Goal: Task Accomplishment & Management: Use online tool/utility

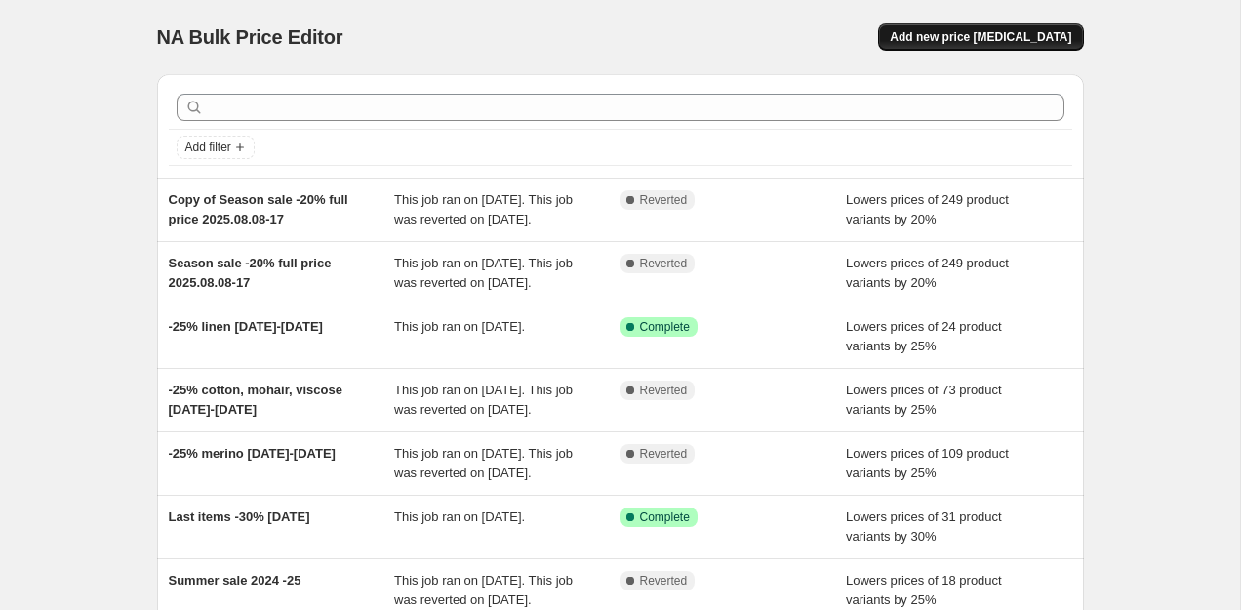
click at [929, 38] on span "Add new price [MEDICAL_DATA]" at bounding box center [979, 37] width 181 height 16
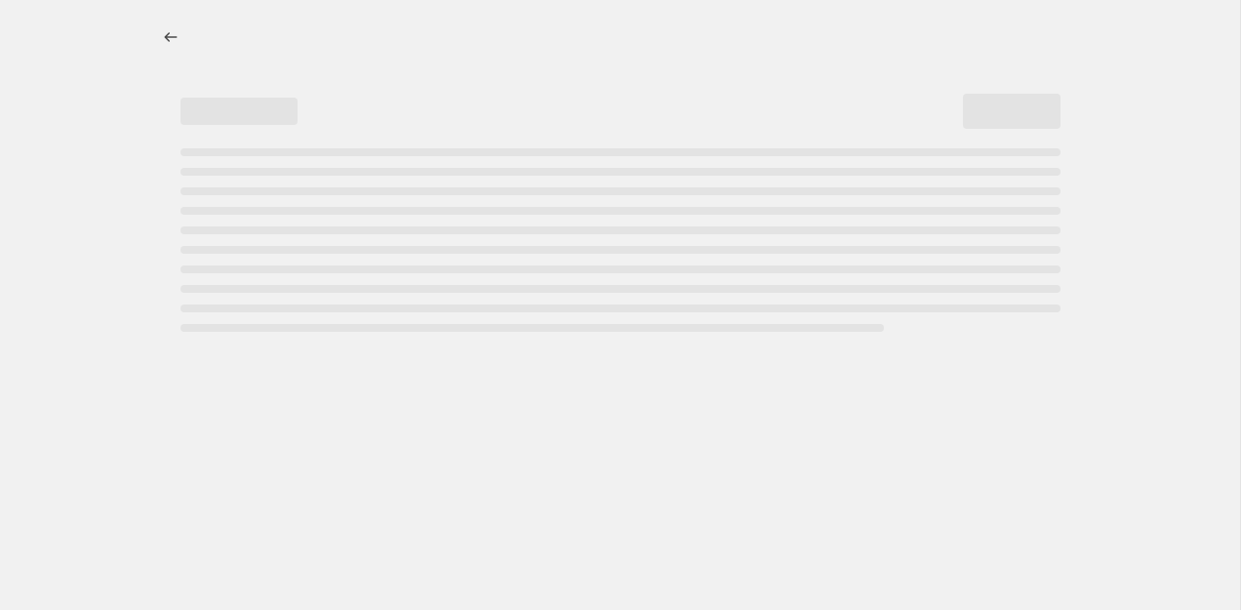
select select "percentage"
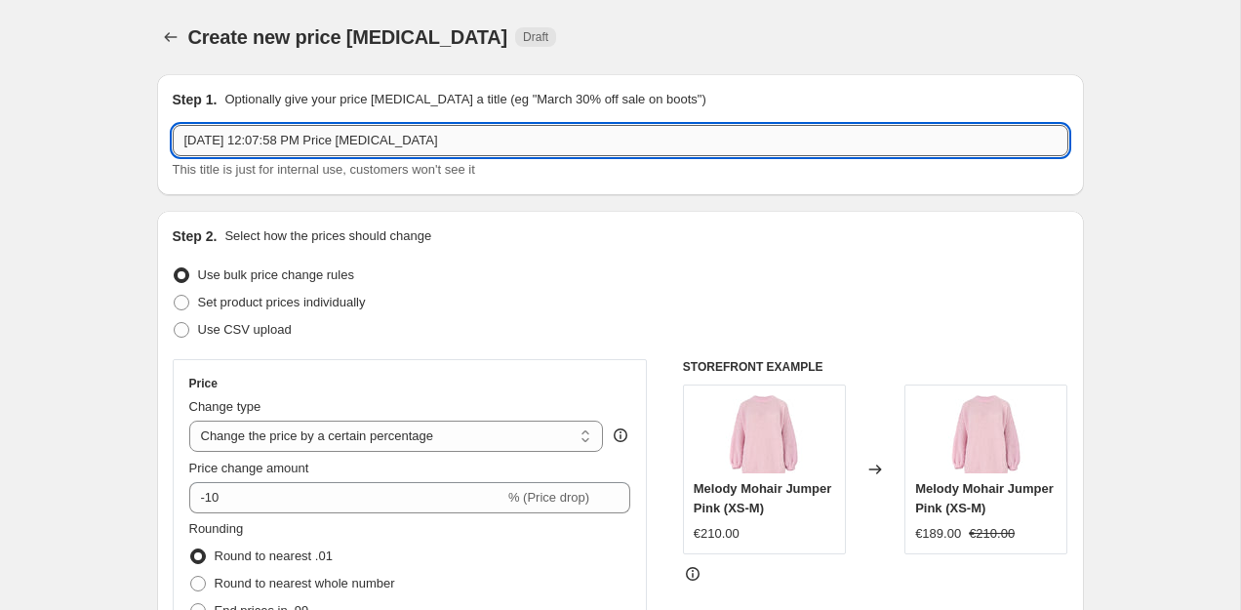
click at [337, 145] on input "[DATE] 12:07:58 PM Price [MEDICAL_DATA]" at bounding box center [620, 140] width 895 height 31
click at [187, 140] on input "[DATE] 12:07:58 PM Price [MEDICAL_DATA]" at bounding box center [620, 140] width 895 height 31
type input "Caramel -30% [DATE] 12:07:58 PM Price [MEDICAL_DATA]"
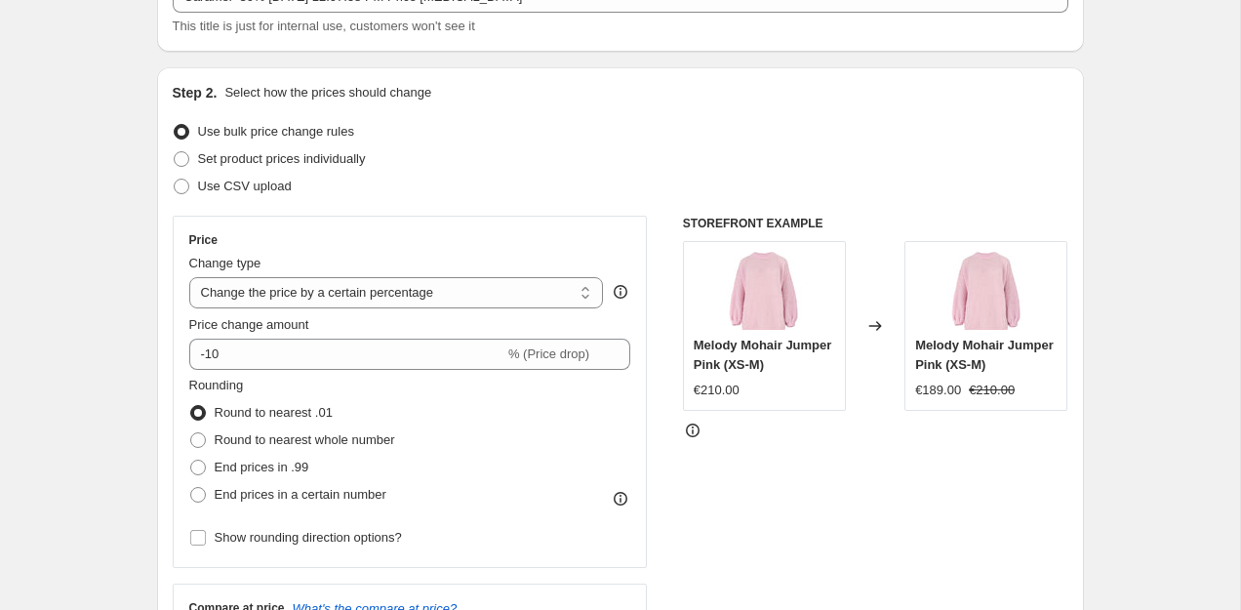
scroll to position [155, 0]
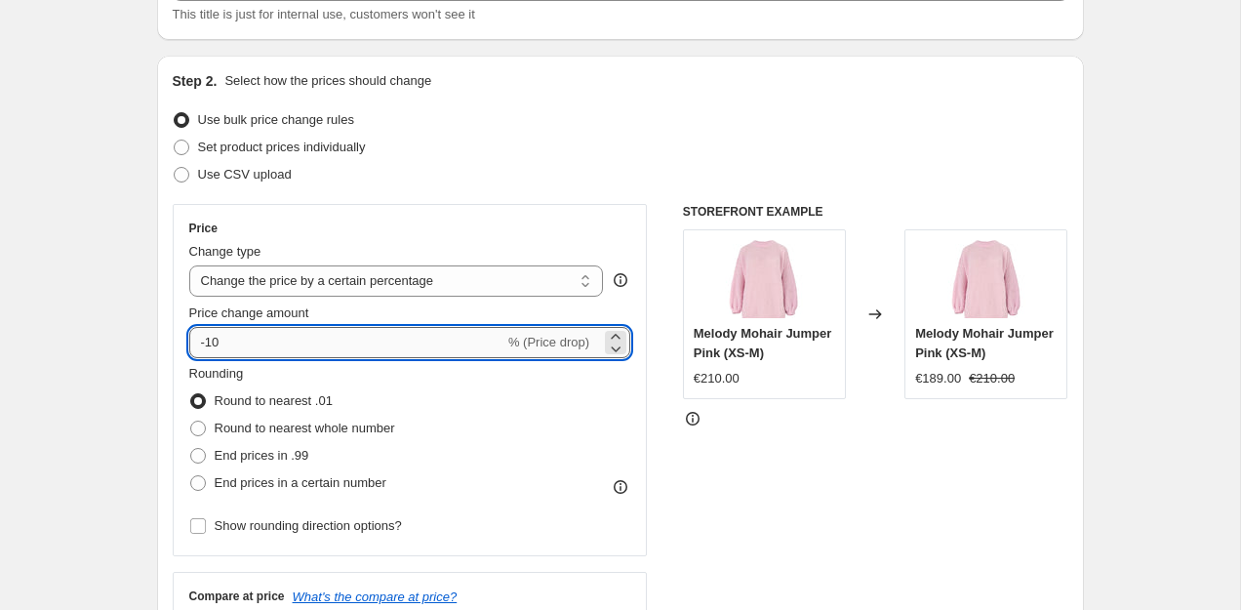
click at [214, 340] on input "-10" at bounding box center [346, 342] width 315 height 31
type input "-30"
click at [165, 433] on div "Step 2. Select how the prices should change Use bulk price change rules Set pro…" at bounding box center [620, 398] width 927 height 685
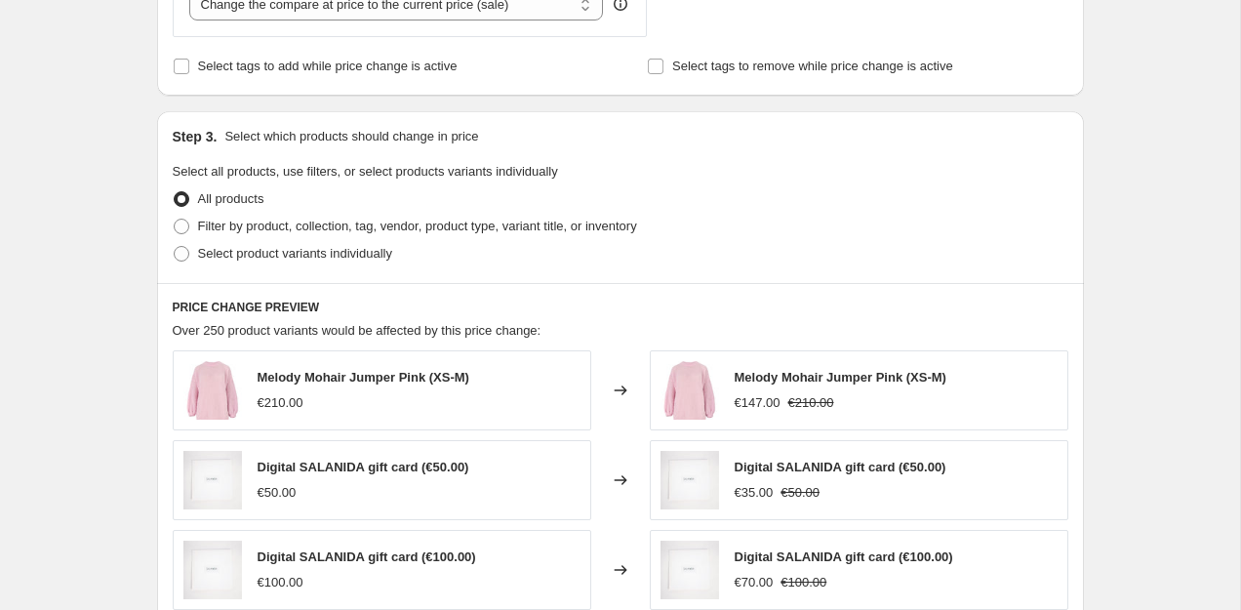
scroll to position [803, 0]
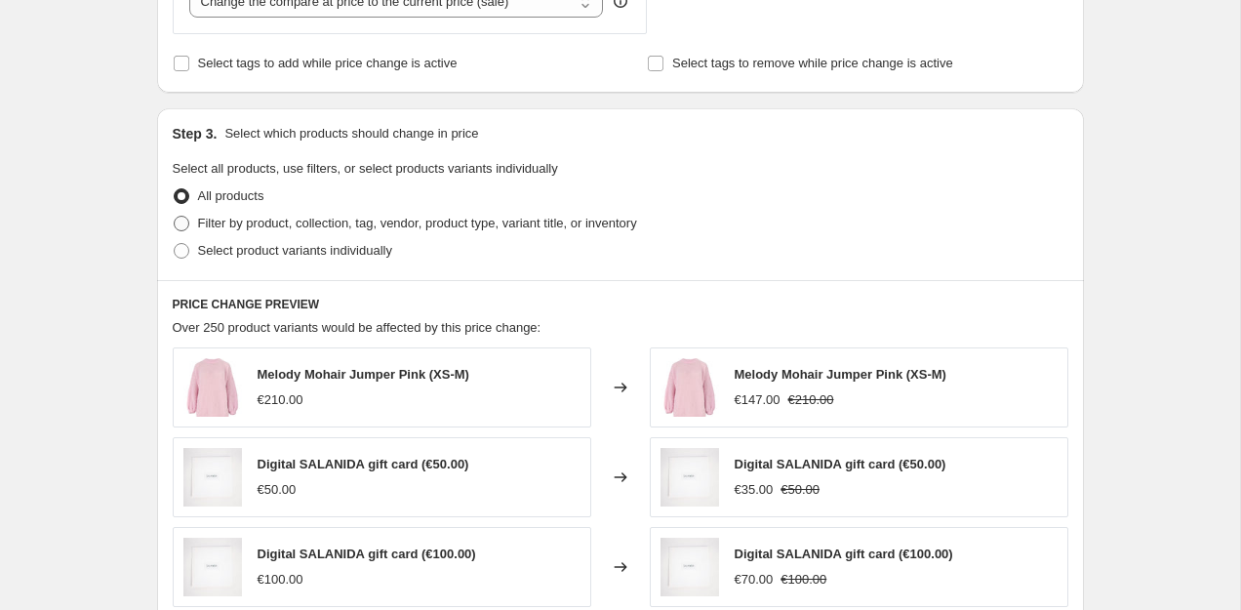
click at [227, 227] on span "Filter by product, collection, tag, vendor, product type, variant title, or inv…" at bounding box center [417, 223] width 439 height 15
click at [175, 217] on input "Filter by product, collection, tag, vendor, product type, variant title, or inv…" at bounding box center [174, 216] width 1 height 1
radio input "true"
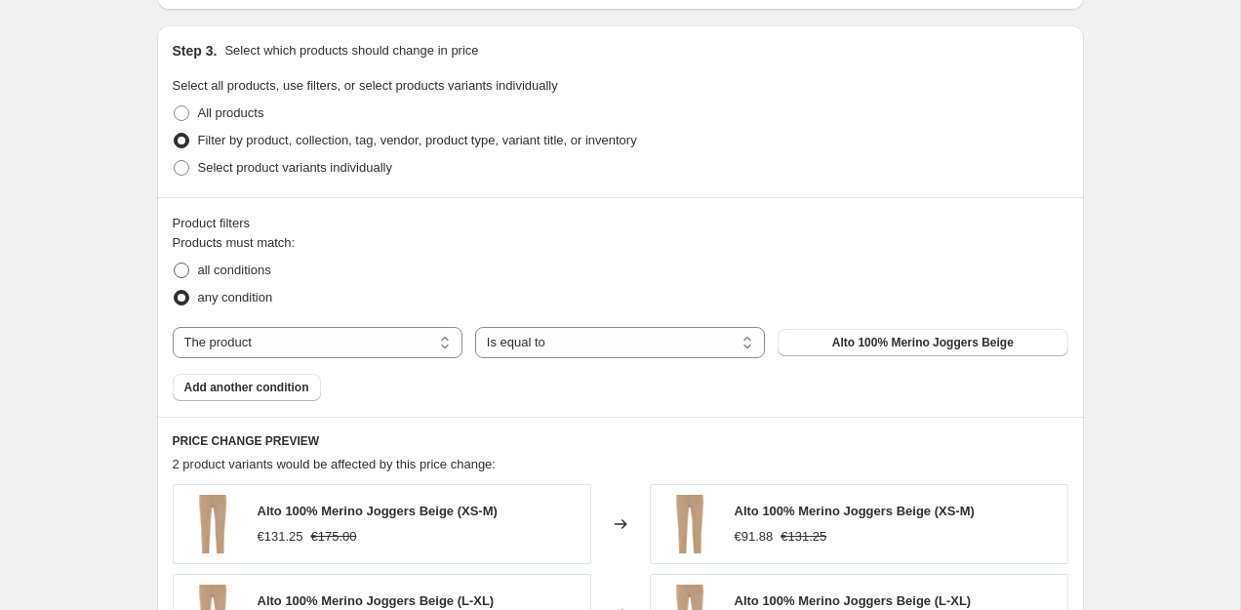
scroll to position [875, 0]
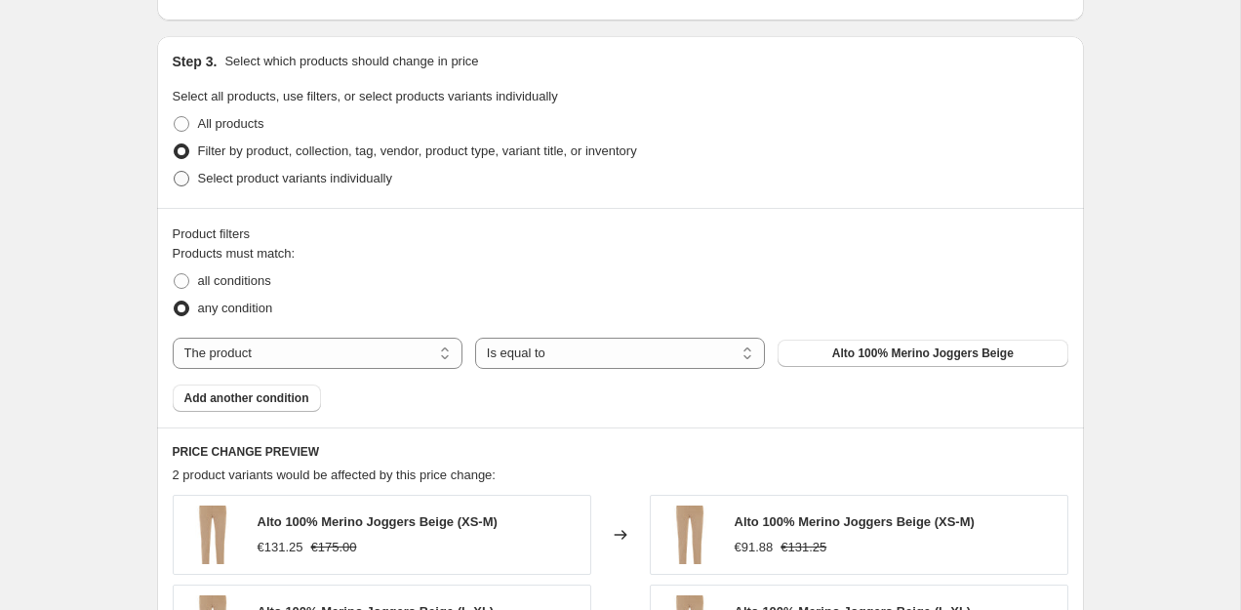
click at [283, 189] on label "Select product variants individually" at bounding box center [282, 178] width 219 height 27
click at [175, 172] on input "Select product variants individually" at bounding box center [174, 171] width 1 height 1
radio input "true"
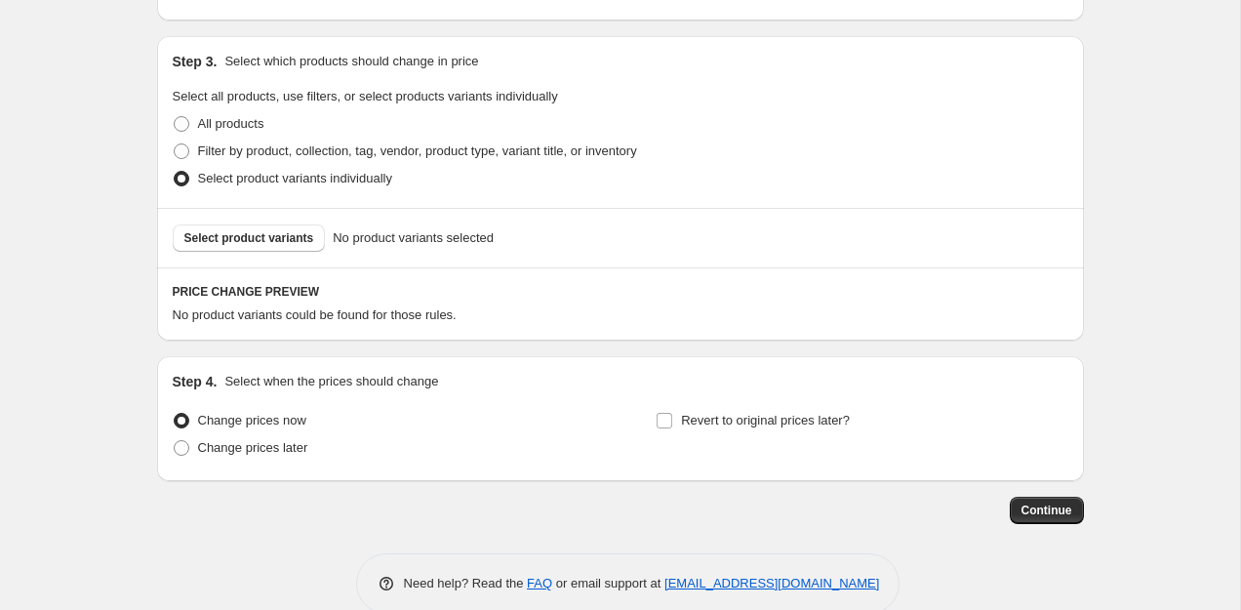
click at [288, 258] on div "Select product variants No product variants selected" at bounding box center [620, 237] width 927 height 59
click at [289, 245] on span "Select product variants" at bounding box center [249, 238] width 130 height 16
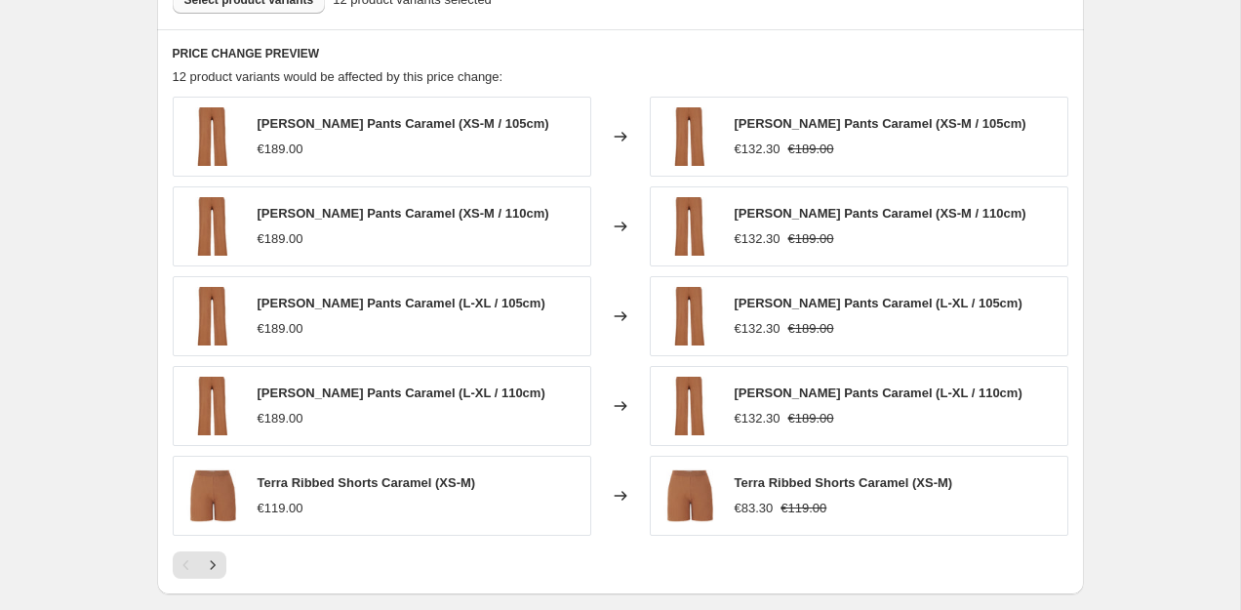
scroll to position [1131, 0]
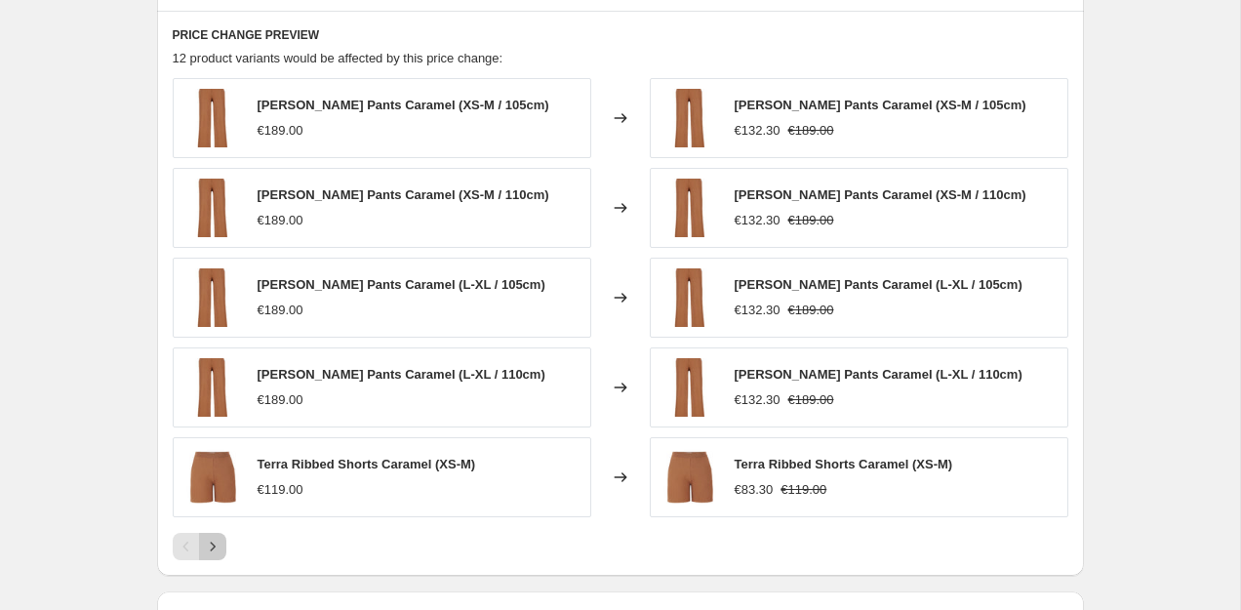
click at [217, 557] on button "Next" at bounding box center [212, 546] width 27 height 27
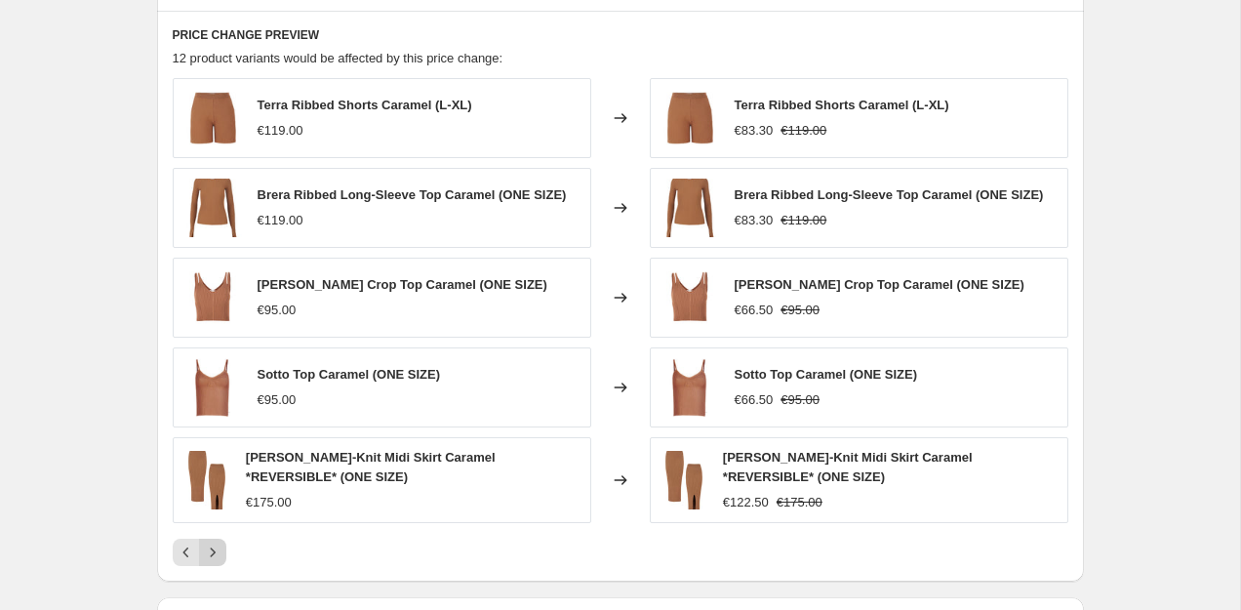
click at [217, 557] on icon "Next" at bounding box center [213, 552] width 20 height 20
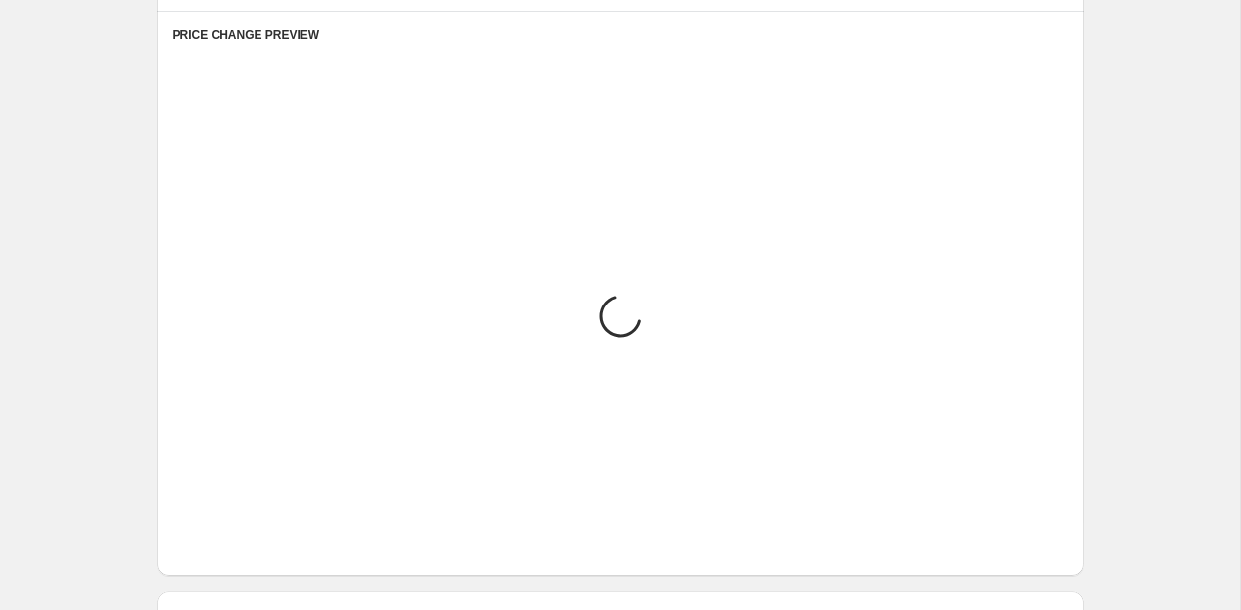
scroll to position [1130, 0]
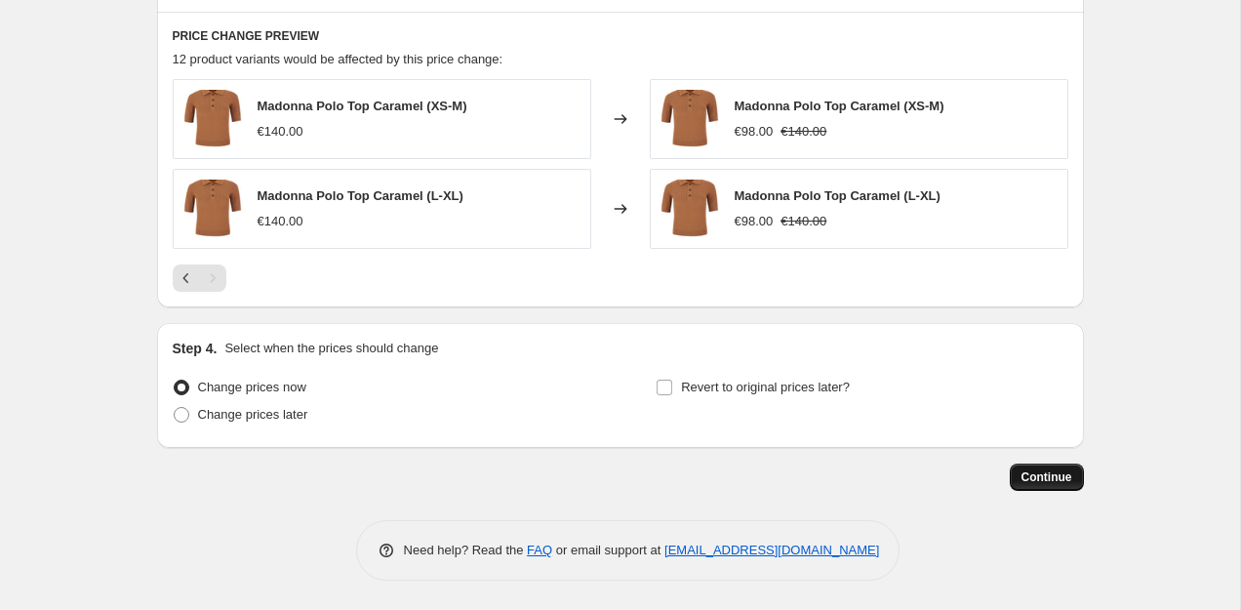
click at [1036, 480] on span "Continue" at bounding box center [1046, 477] width 51 height 16
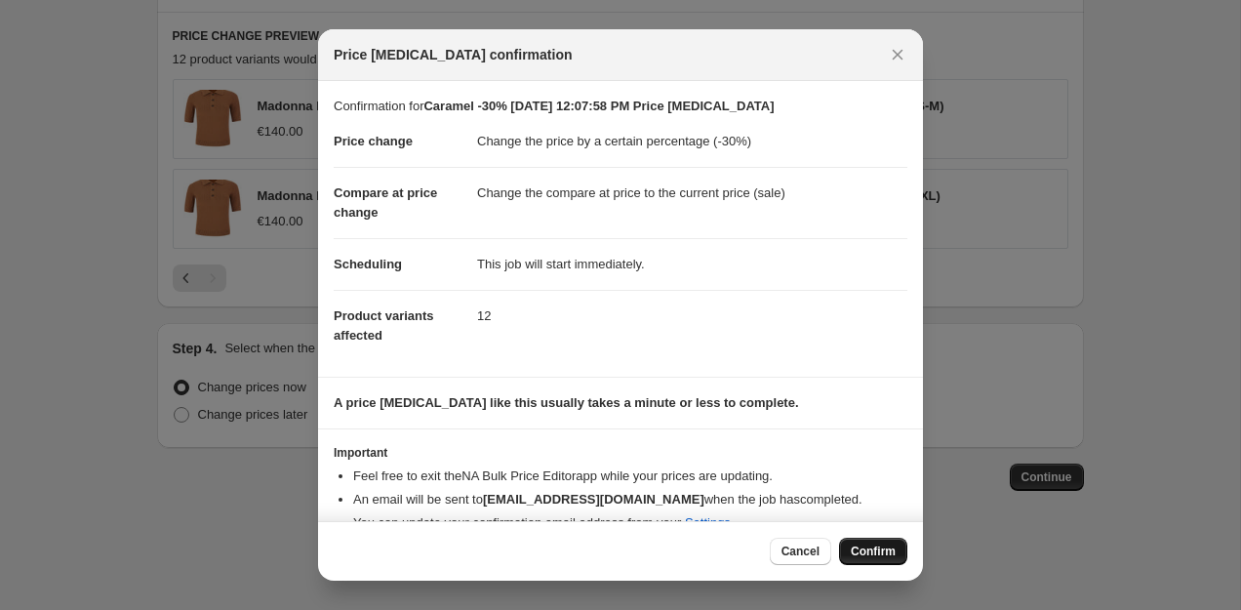
click at [866, 552] on span "Confirm" at bounding box center [872, 551] width 45 height 16
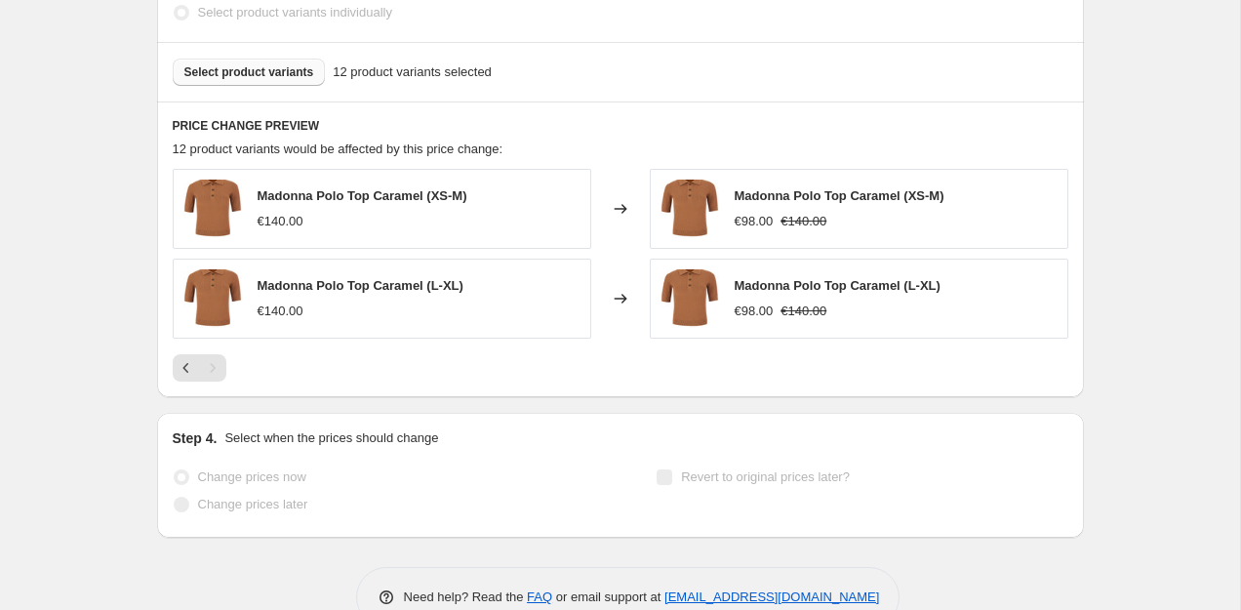
scroll to position [1181, 0]
select select "percentage"
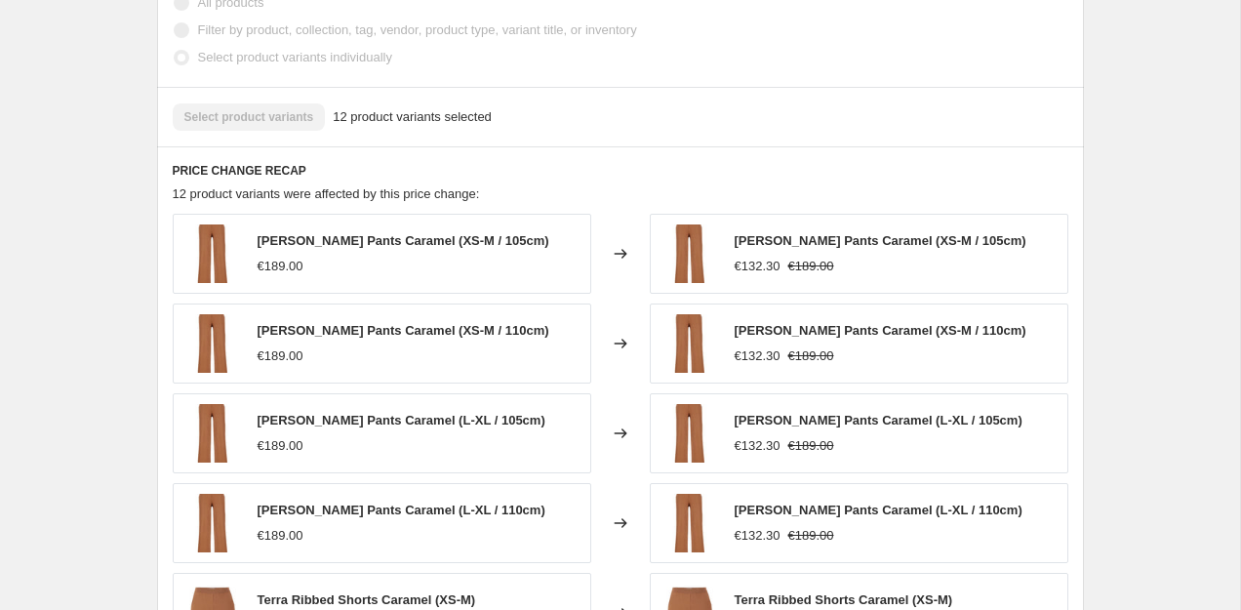
scroll to position [0, 0]
